Goal: Navigation & Orientation: Find specific page/section

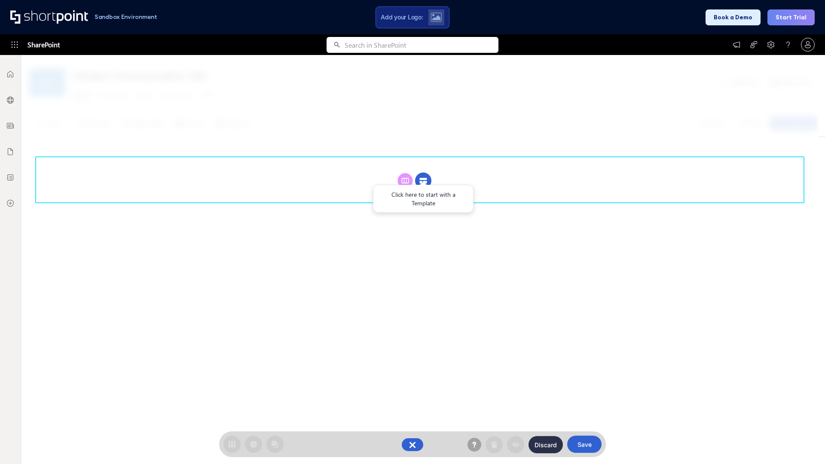
click at [423, 173] on circle at bounding box center [423, 181] width 16 height 16
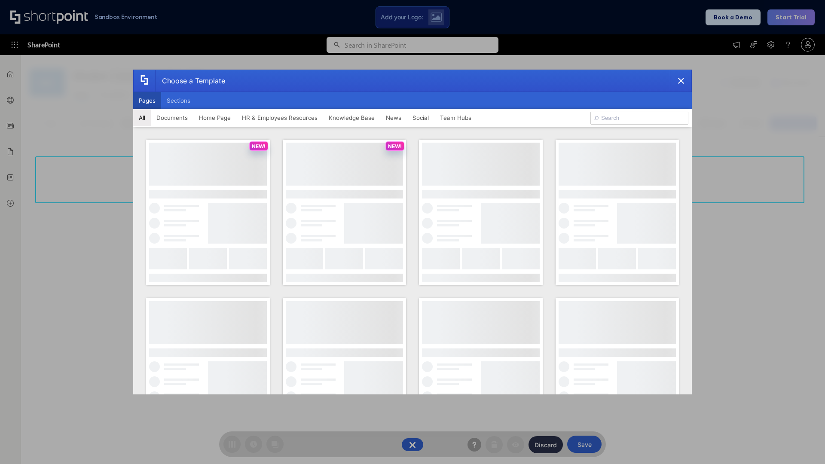
scroll to position [118, 0]
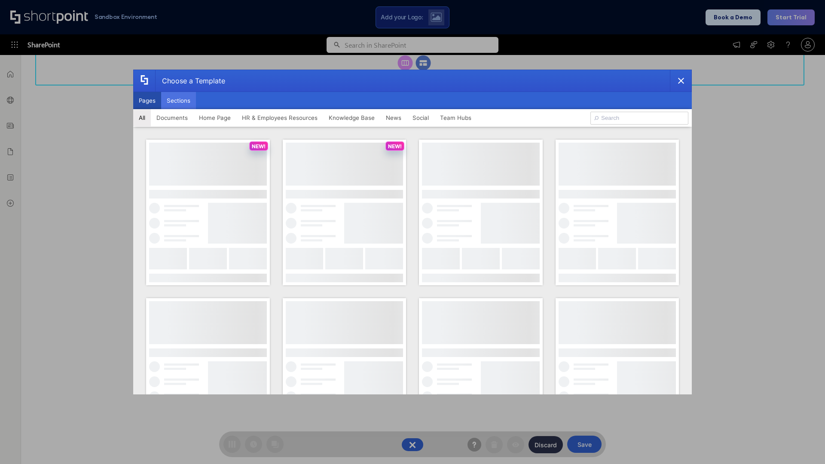
click at [178, 100] on button "Sections" at bounding box center [178, 100] width 35 height 17
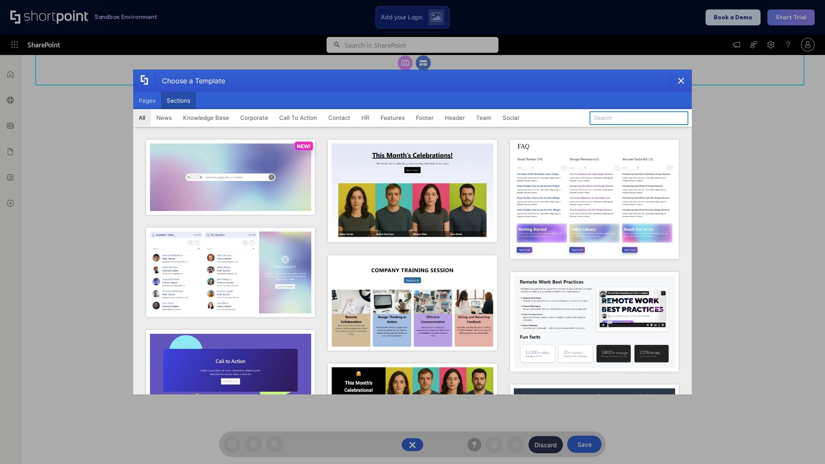
type input "Contact Us 2"
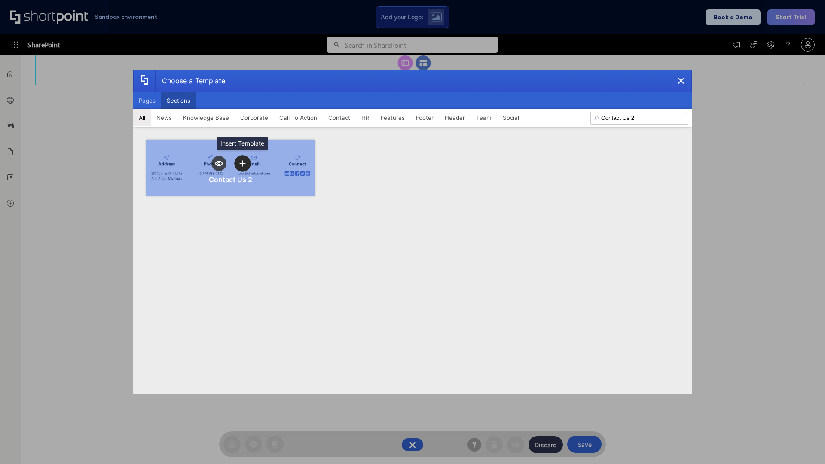
click at [242, 163] on icon "template selector" at bounding box center [242, 163] width 6 height 6
